Goal: Navigation & Orientation: Find specific page/section

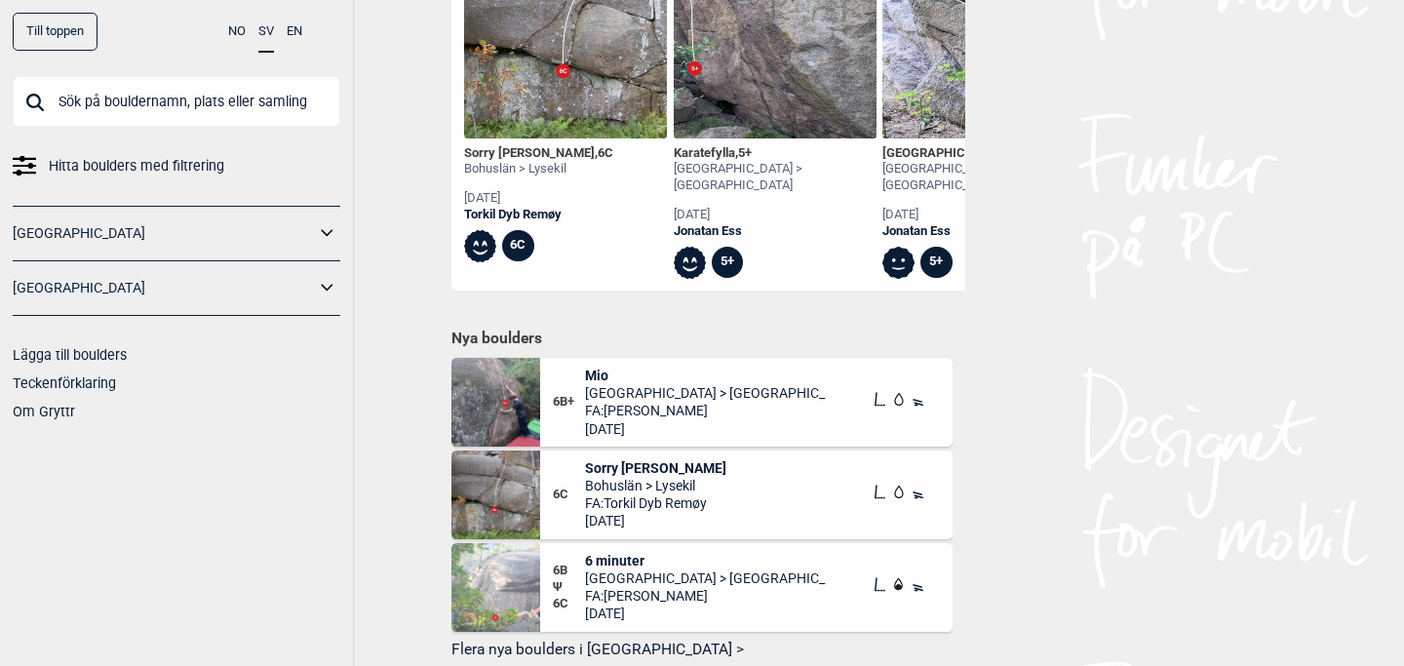
scroll to position [856, 0]
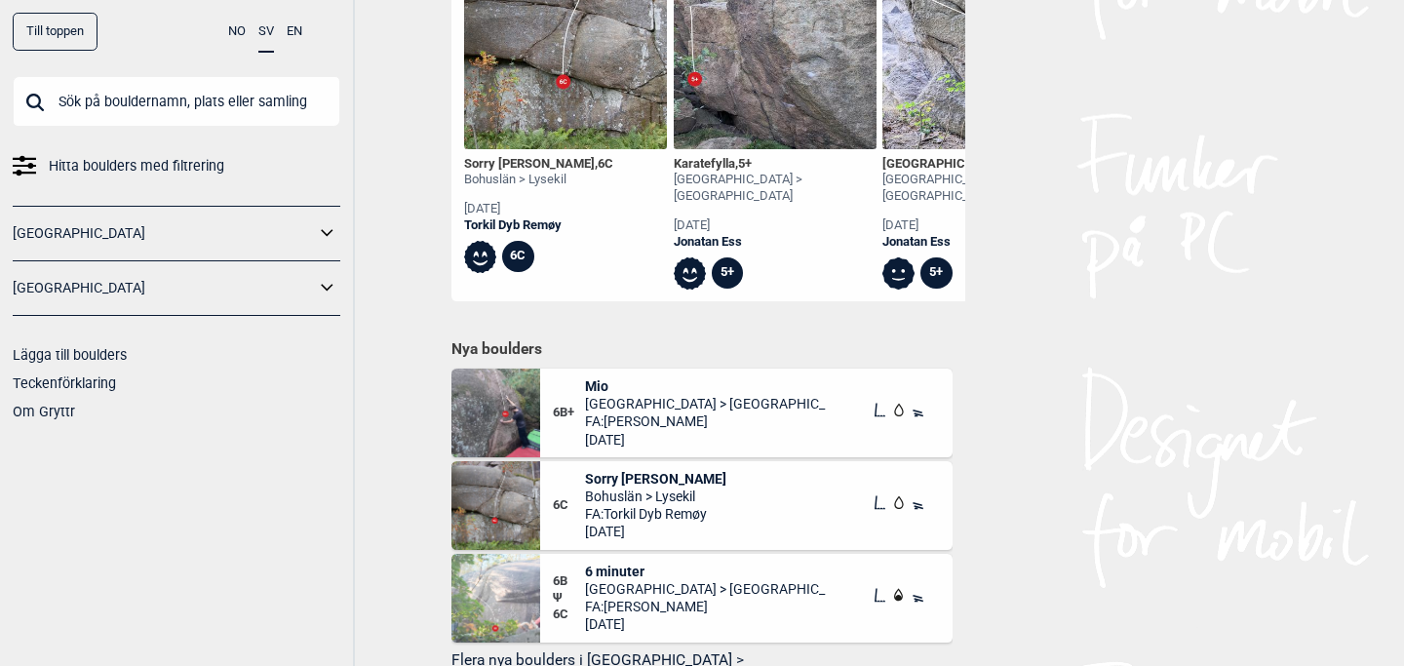
click at [601, 470] on span "Sorry [PERSON_NAME]" at bounding box center [655, 479] width 141 height 18
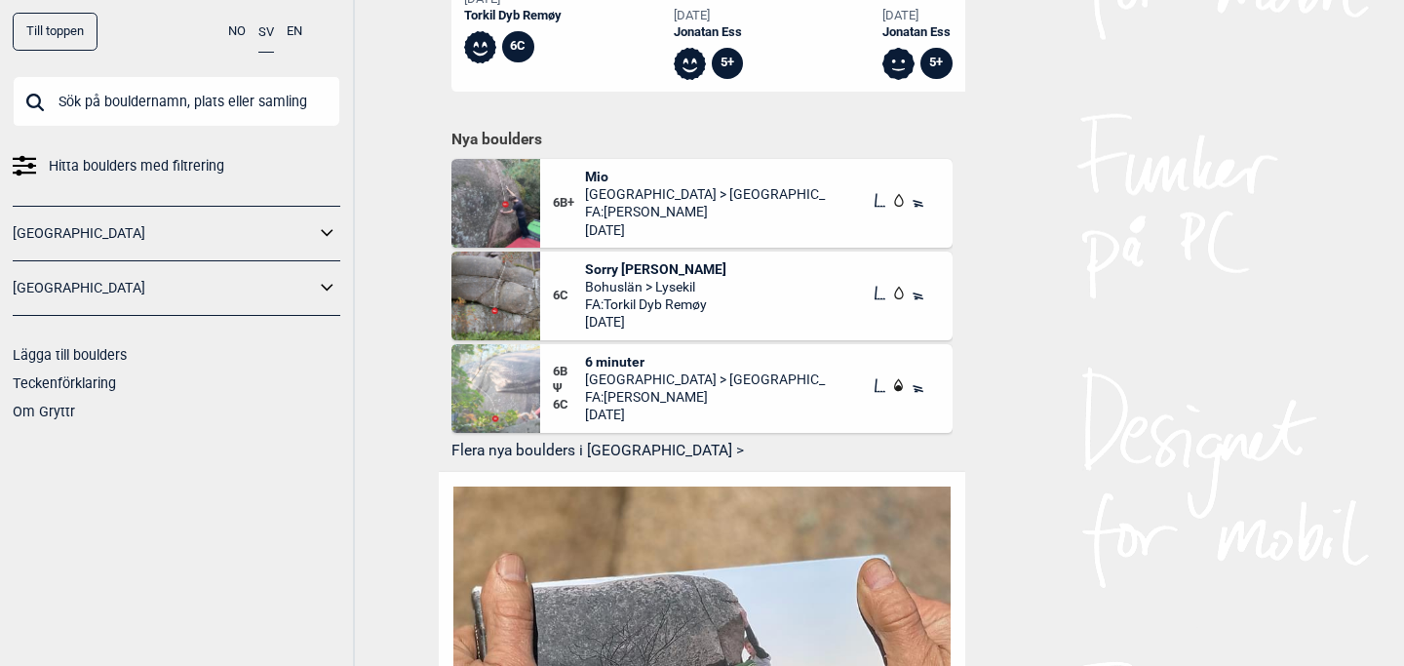
scroll to position [1042, 0]
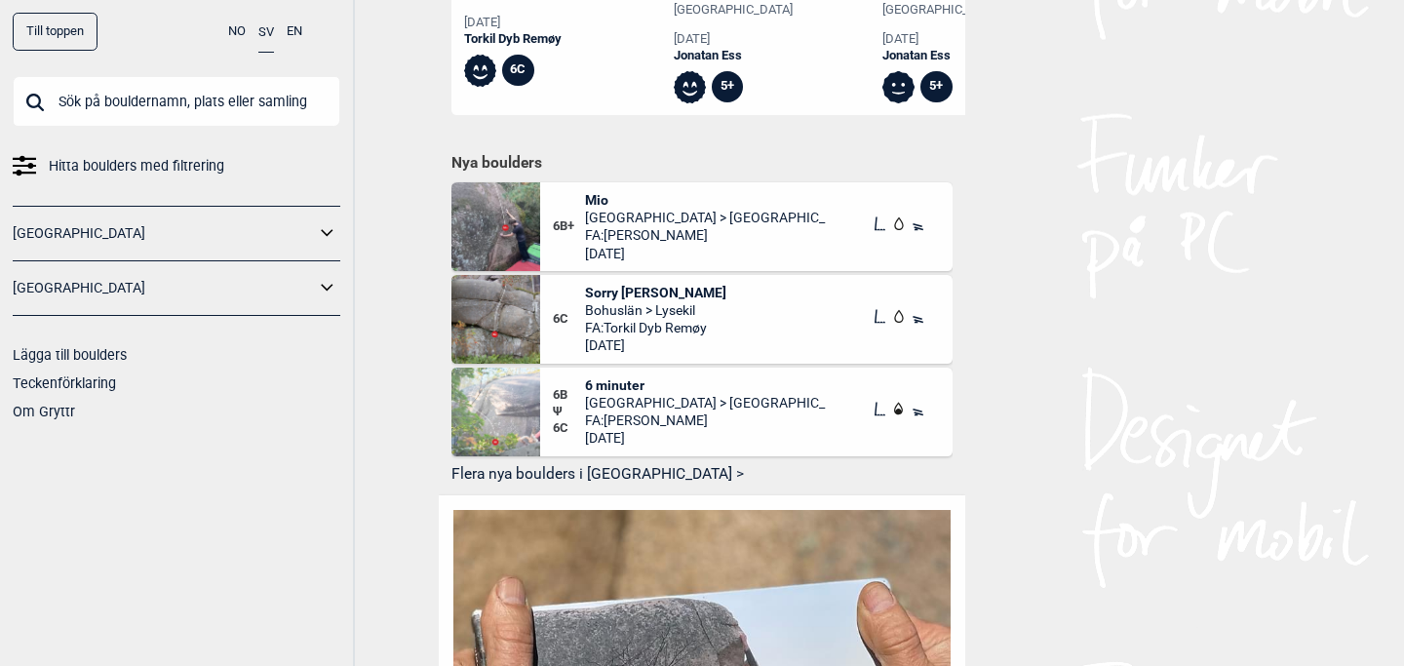
click at [600, 191] on span "Mio" at bounding box center [706, 200] width 242 height 18
